Goal: Obtain resource: Download file/media

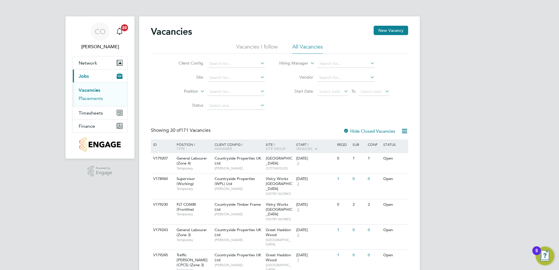
click at [89, 99] on link "Placements" at bounding box center [91, 99] width 24 height 6
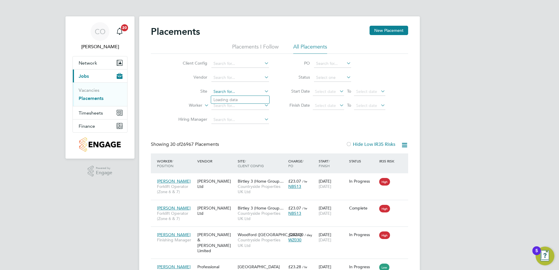
click at [226, 89] on input at bounding box center [240, 92] width 58 height 8
click at [224, 97] on li "Tovil" at bounding box center [240, 100] width 58 height 8
type input "Tovil"
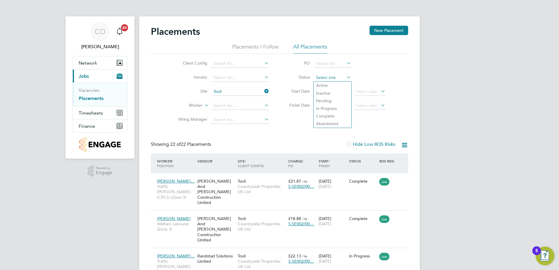
click at [327, 78] on input at bounding box center [332, 78] width 37 height 8
click at [335, 108] on li "In Progress" at bounding box center [332, 109] width 38 height 8
type input "In Progress"
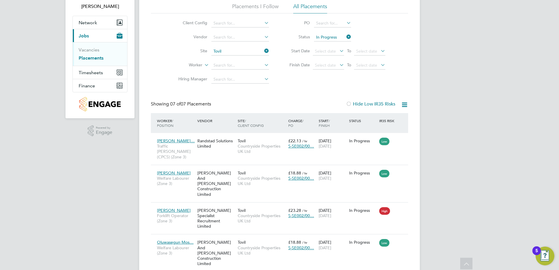
click at [406, 103] on icon at bounding box center [404, 104] width 7 height 7
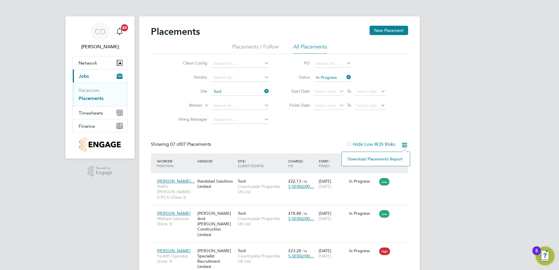
click at [345, 77] on icon at bounding box center [345, 77] width 0 height 8
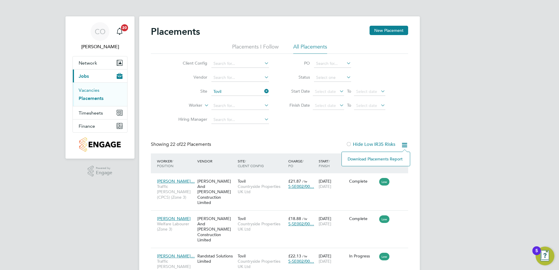
click at [90, 90] on link "Vacancies" at bounding box center [89, 90] width 21 height 6
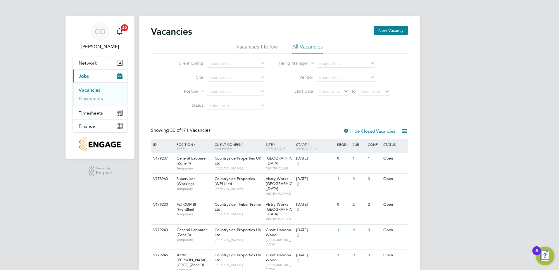
click at [404, 131] on icon at bounding box center [404, 130] width 7 height 7
click at [230, 78] on input at bounding box center [236, 78] width 58 height 8
click at [222, 87] on li "Tovil" at bounding box center [236, 86] width 58 height 8
type input "Tovil"
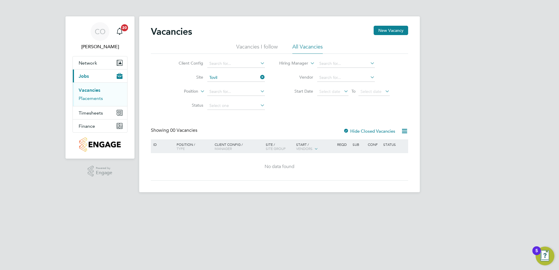
click at [96, 98] on link "Placements" at bounding box center [91, 99] width 24 height 6
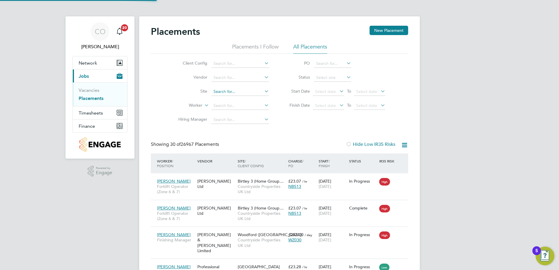
scroll to position [22, 51]
click at [228, 88] on input at bounding box center [240, 92] width 58 height 8
click at [223, 98] on li "Tovil" at bounding box center [240, 100] width 58 height 8
type input "Tovil"
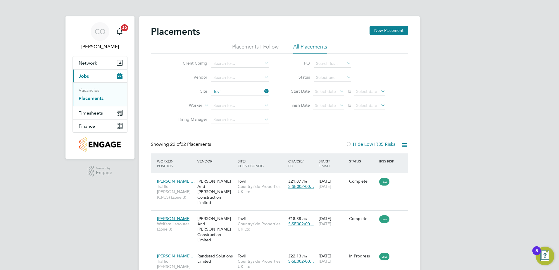
click at [405, 143] on icon at bounding box center [404, 144] width 7 height 7
click at [382, 158] on li "Download Placements Report" at bounding box center [375, 159] width 62 height 8
